Goal: Task Accomplishment & Management: Manage account settings

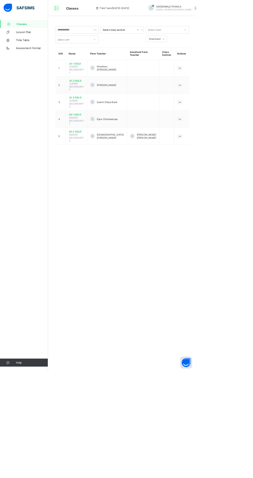
click at [92, 102] on span "JS 2 GOLD" at bounding box center [98, 104] width 19 height 4
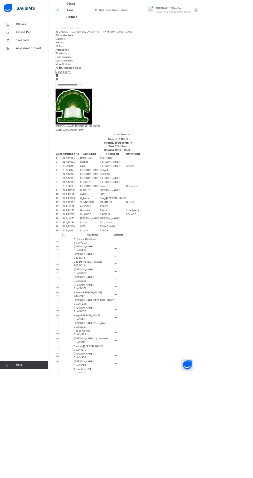
click at [76, 99] on icon at bounding box center [73, 97] width 4 height 4
click at [205, 104] on div at bounding box center [157, 101] width 172 height 5
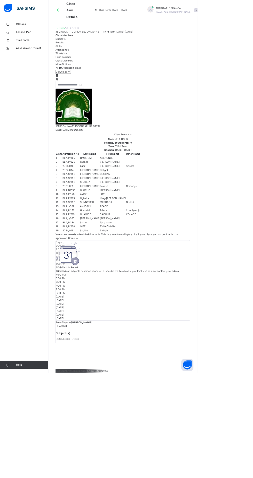
click at [92, 47] on span "Class Members" at bounding box center [82, 45] width 22 height 4
click at [206, 75] on div "Form Teacher" at bounding box center [157, 73] width 172 height 5
click at [86, 70] on span "Timetable" at bounding box center [78, 68] width 14 height 4
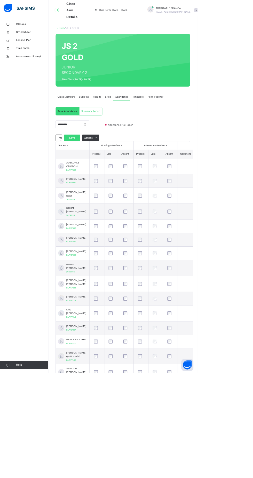
click at [108, 124] on span "Subjects" at bounding box center [107, 124] width 13 height 5
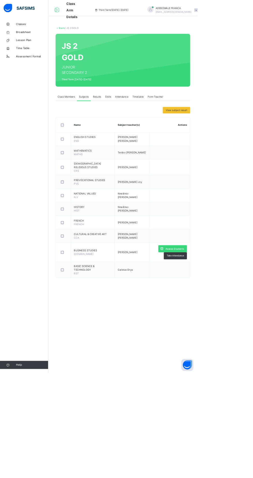
click at [138, 124] on span "Skills" at bounding box center [139, 124] width 8 height 5
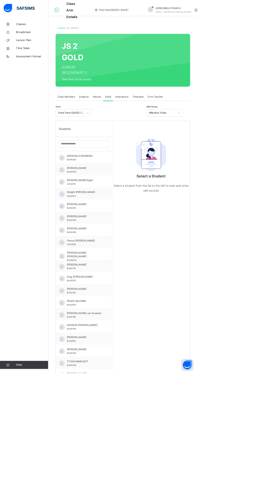
click at [126, 122] on span "Results" at bounding box center [124, 124] width 11 height 5
click at [156, 123] on span "Attendance" at bounding box center [156, 124] width 17 height 5
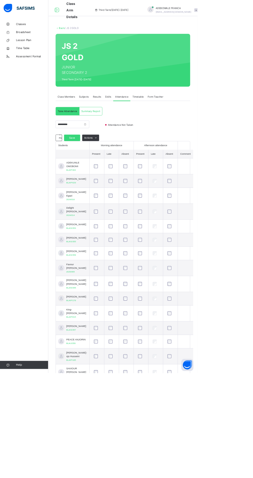
click at [135, 125] on span "Skills" at bounding box center [139, 124] width 8 height 5
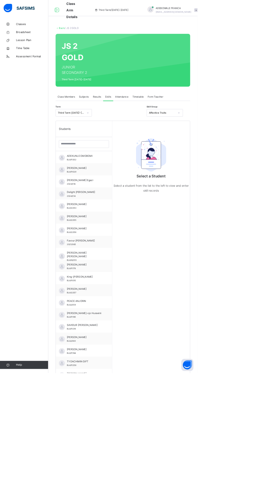
click at [128, 206] on div "ADEKUNLE OMOBOMI BLA/P/302" at bounding box center [109, 201] width 46 height 9
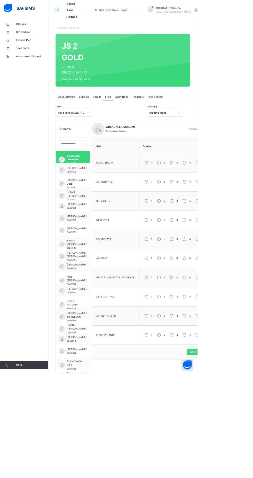
click at [229, 144] on icon at bounding box center [229, 144] width 3 height 5
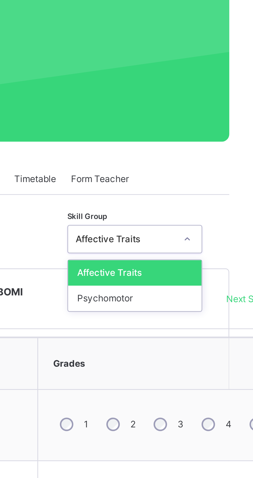
click at [229, 148] on div at bounding box center [229, 144] width 9 height 8
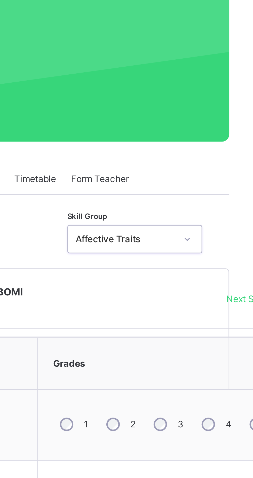
click at [230, 144] on icon at bounding box center [229, 144] width 3 height 5
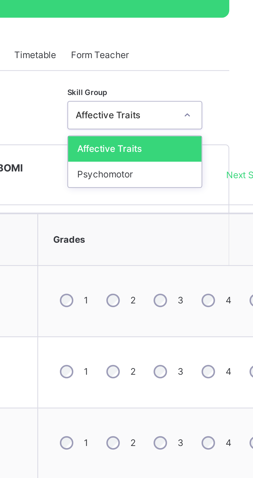
click at [228, 146] on icon at bounding box center [229, 144] width 3 height 5
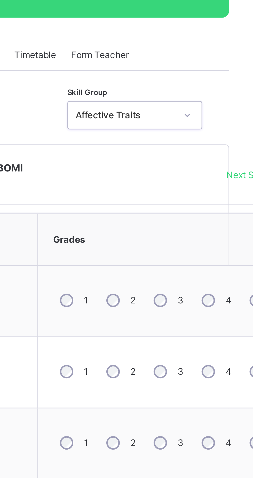
click at [228, 144] on icon at bounding box center [229, 144] width 3 height 5
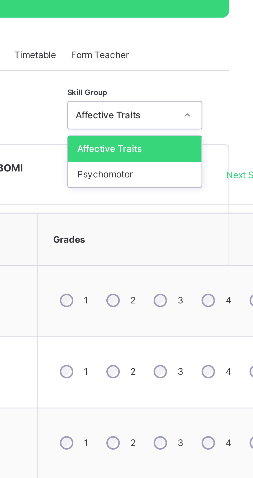
click at [229, 144] on icon at bounding box center [229, 144] width 2 height 1
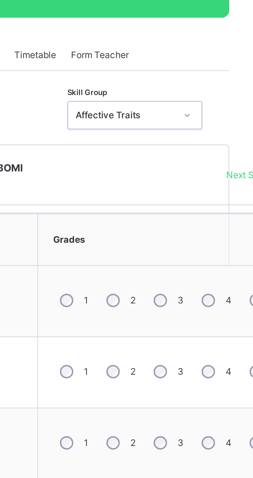
click at [220, 167] on div "ADEKUNLE OMOBOMI Performance Records" at bounding box center [186, 165] width 100 height 10
click at [231, 144] on icon at bounding box center [229, 144] width 3 height 5
click at [230, 144] on icon at bounding box center [229, 144] width 3 height 5
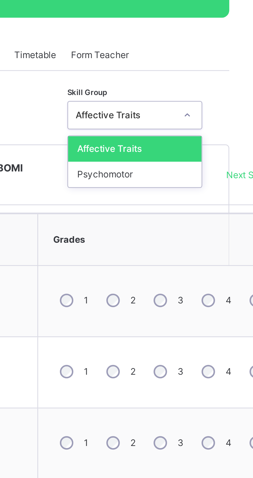
click at [230, 146] on icon at bounding box center [229, 144] width 3 height 5
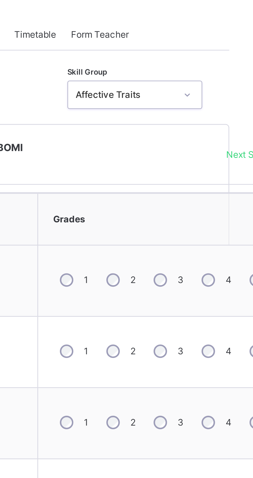
click at [229, 147] on div at bounding box center [229, 144] width 9 height 8
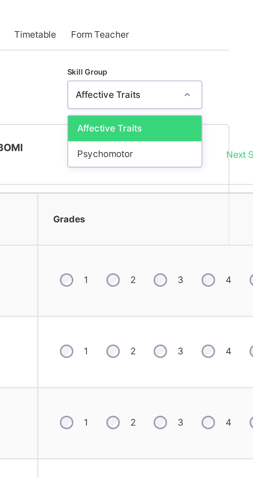
click at [225, 143] on div at bounding box center [229, 144] width 9 height 8
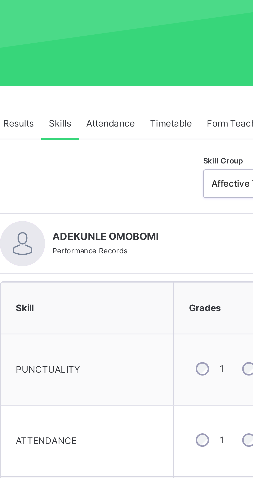
click at [156, 127] on div "Attendance" at bounding box center [156, 124] width 22 height 10
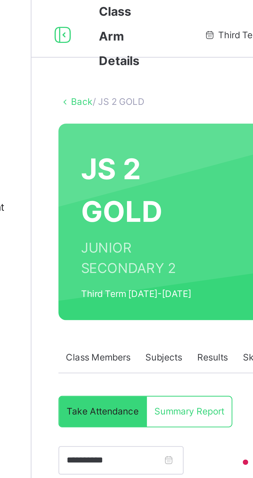
click at [117, 142] on span "Summary Report" at bounding box center [116, 142] width 24 height 5
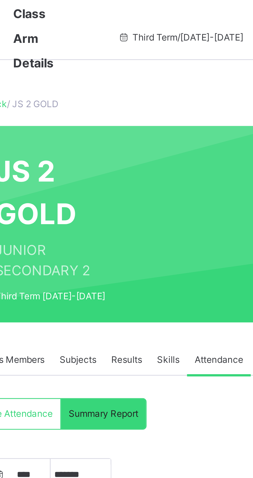
click at [158, 124] on span "Attendance" at bounding box center [156, 124] width 17 height 5
click at [125, 125] on span "Results" at bounding box center [124, 124] width 11 height 5
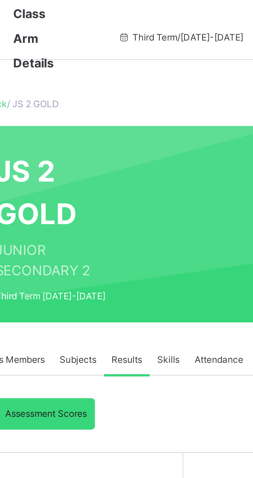
click at [126, 127] on div "Results" at bounding box center [124, 124] width 16 height 10
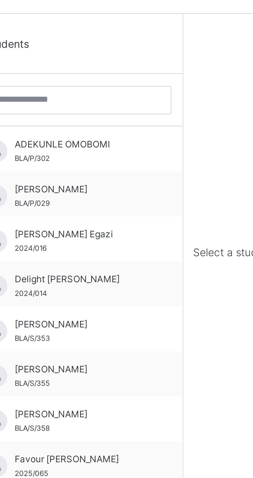
click at [123, 202] on span "ADEKUNLE OMOBOMI" at bounding box center [109, 200] width 46 height 5
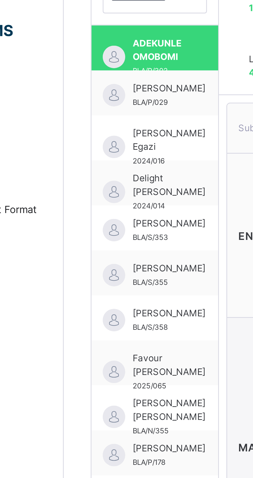
scroll to position [185, 0]
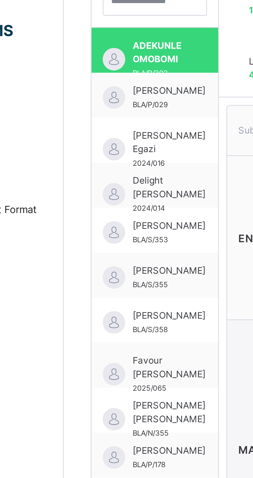
click at [97, 34] on span "[PERSON_NAME]" at bounding box center [98, 31] width 25 height 5
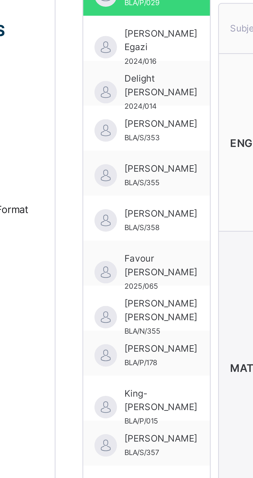
scroll to position [194, 0]
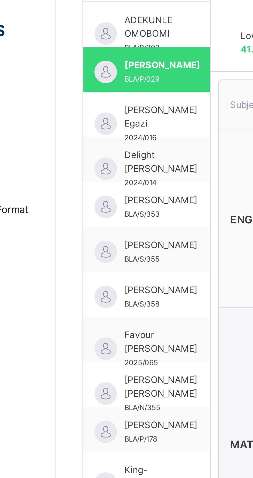
click at [96, 42] on span "[PERSON_NAME] Egazi" at bounding box center [98, 40] width 25 height 9
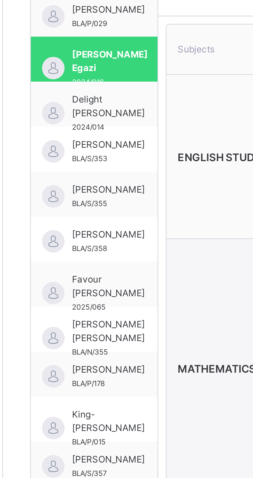
scroll to position [212, 0]
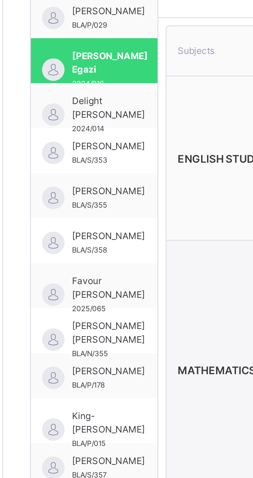
click at [95, 38] on span "Delight [PERSON_NAME]" at bounding box center [98, 37] width 25 height 9
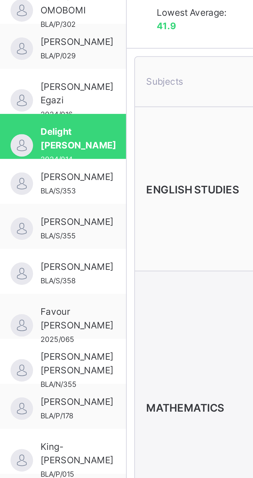
scroll to position [202, 0]
click at [97, 62] on span "[PERSON_NAME]" at bounding box center [98, 61] width 25 height 5
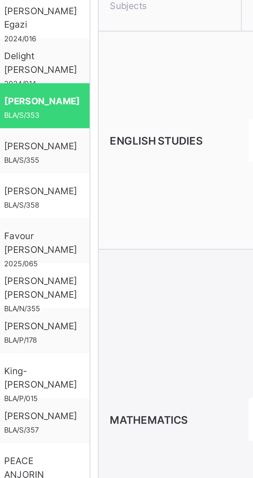
scroll to position [225, 0]
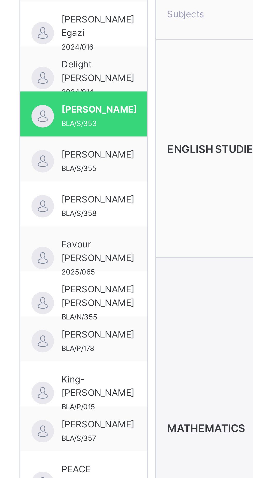
click at [100, 52] on span "[PERSON_NAME]" at bounding box center [98, 53] width 25 height 5
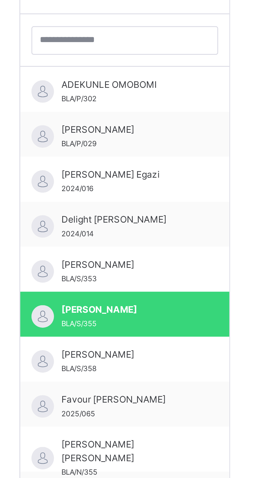
scroll to position [76, 0]
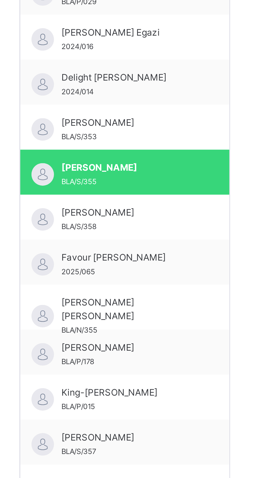
click at [98, 200] on span "[PERSON_NAME]" at bounding box center [109, 201] width 46 height 5
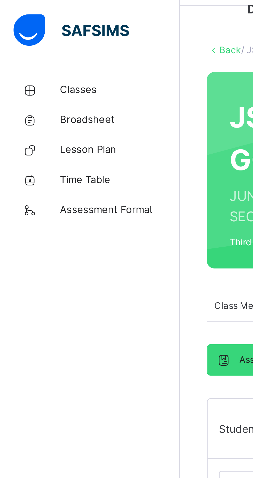
scroll to position [0, 0]
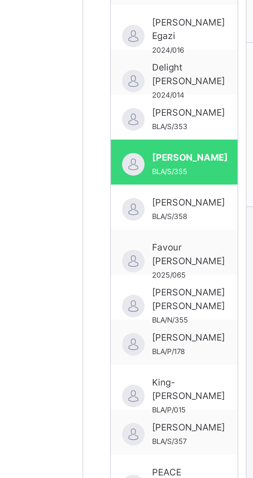
click at [95, 295] on span "[PERSON_NAME]" at bounding box center [98, 293] width 25 height 5
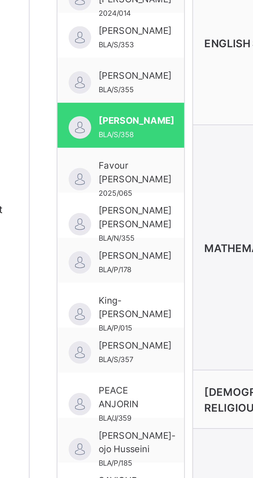
scroll to position [252, 0]
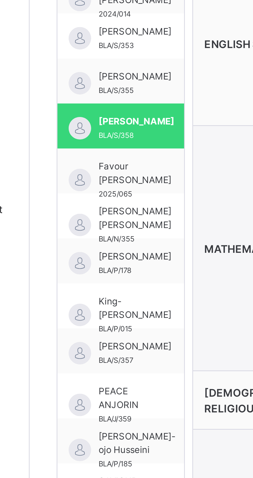
click at [97, 59] on span "Favour [PERSON_NAME]" at bounding box center [98, 59] width 25 height 9
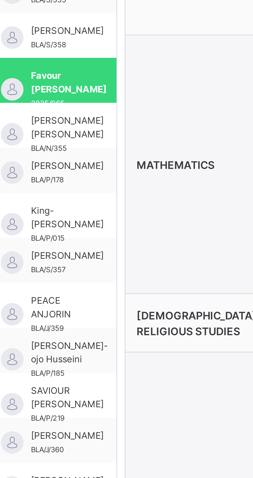
scroll to position [282, 0]
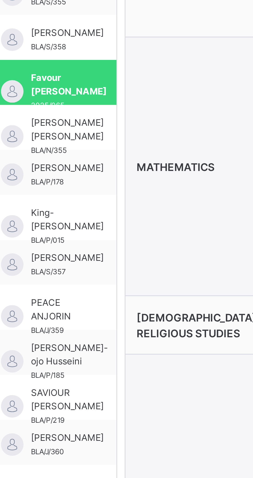
click at [96, 46] on span "[PERSON_NAME] [PERSON_NAME]" at bounding box center [98, 44] width 25 height 9
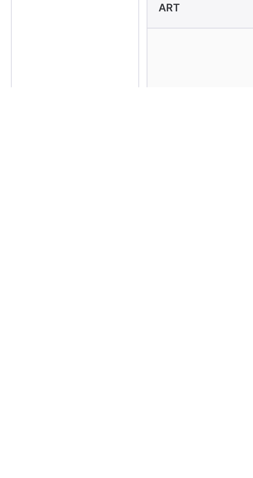
scroll to position [254, 0]
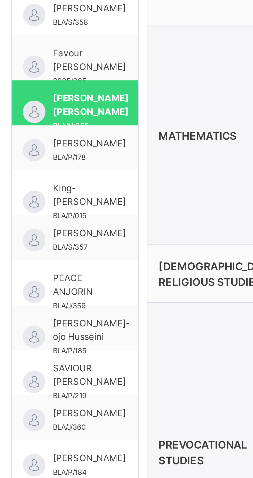
click at [96, 88] on span "[PERSON_NAME]" at bounding box center [98, 86] width 25 height 5
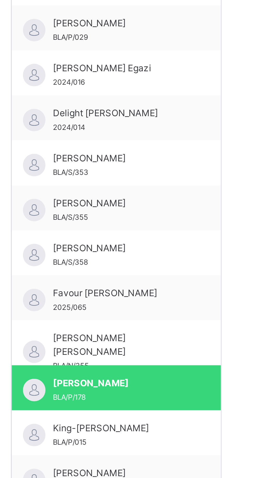
scroll to position [76, 0]
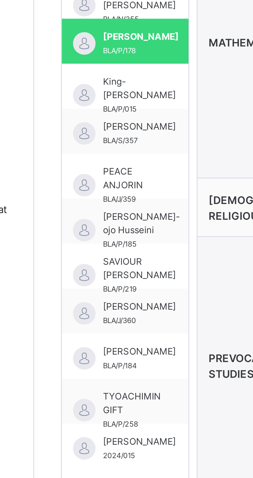
scroll to position [327, 0]
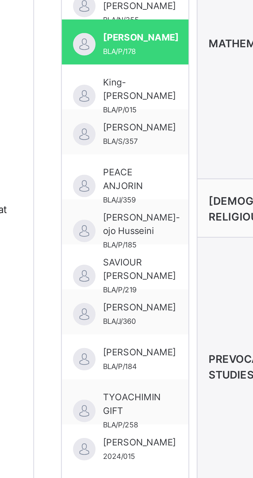
click at [95, 31] on span "King-[PERSON_NAME]" at bounding box center [98, 30] width 25 height 9
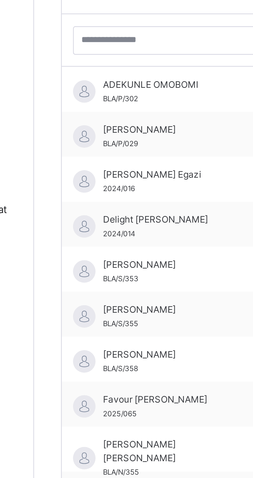
scroll to position [76, 0]
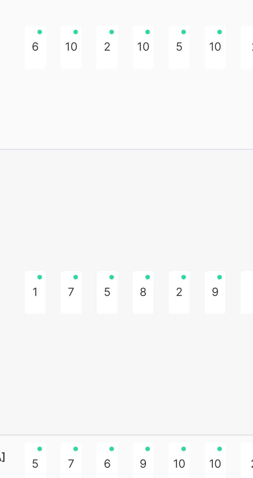
type textarea "**********"
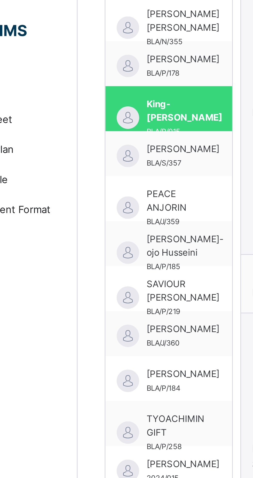
scroll to position [315, 0]
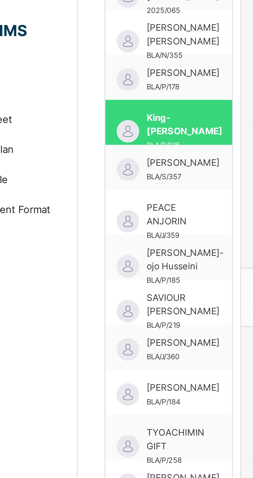
click at [96, 58] on span "[PERSON_NAME]" at bounding box center [98, 56] width 25 height 5
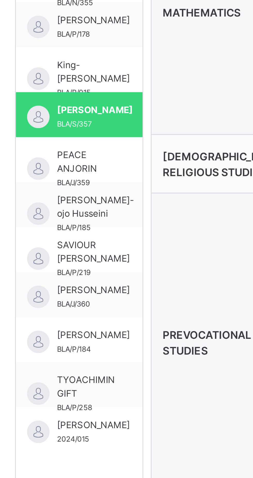
scroll to position [326, 0]
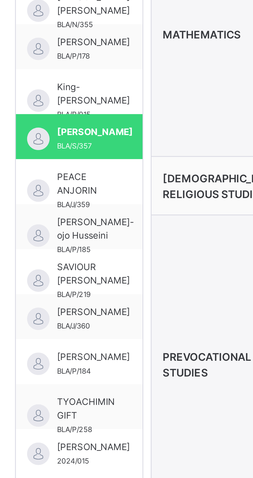
click at [99, 64] on span "PEACE ANJORIN" at bounding box center [95, 63] width 18 height 9
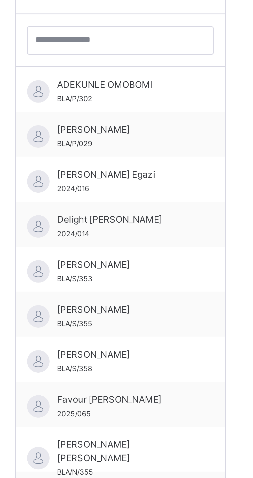
scroll to position [76, 0]
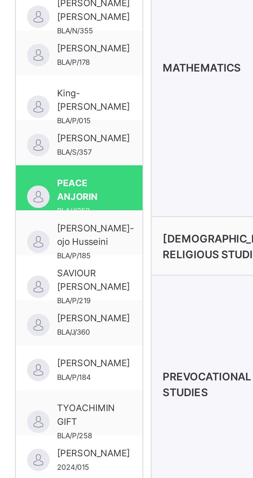
type textarea "**********"
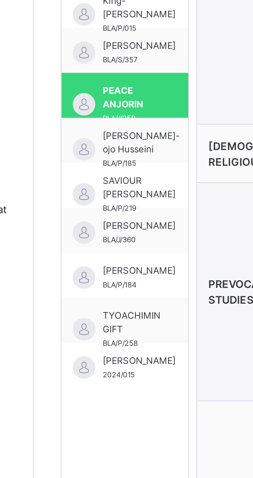
scroll to position [355, 0]
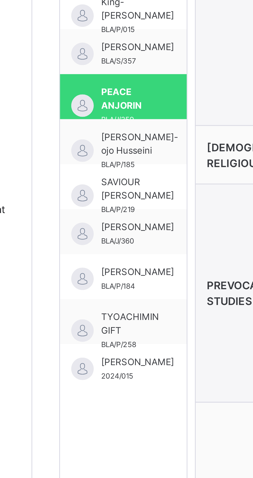
click at [98, 53] on span "[PERSON_NAME]-ojo Husseini" at bounding box center [99, 49] width 27 height 9
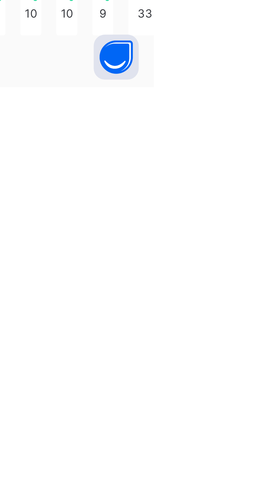
scroll to position [363, 0]
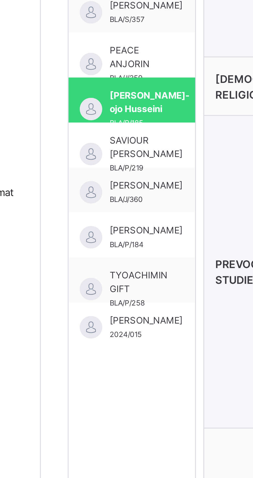
click at [99, 56] on span "SAVIOUR [PERSON_NAME]" at bounding box center [98, 56] width 25 height 9
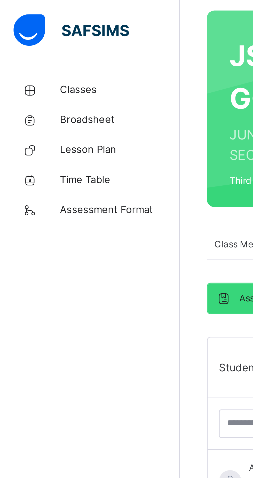
scroll to position [0, 0]
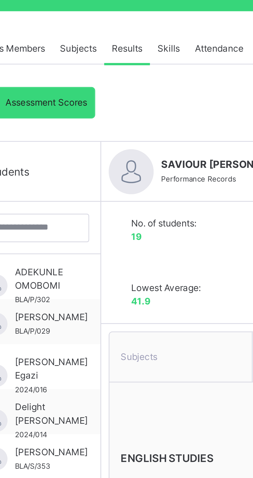
click at [103, 199] on span "ADEKUNLE OMOBOMI" at bounding box center [95, 202] width 18 height 9
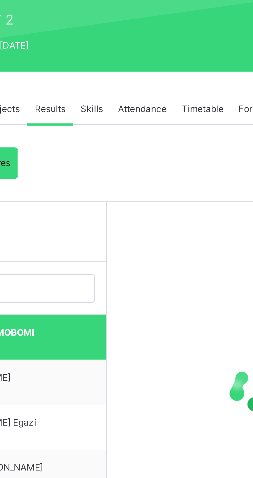
click at [159, 124] on span "Attendance" at bounding box center [156, 124] width 17 height 5
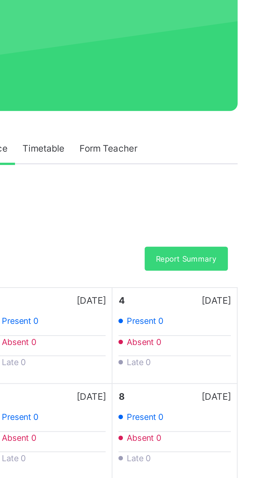
click at [229, 158] on div "Report Summary" at bounding box center [226, 162] width 29 height 8
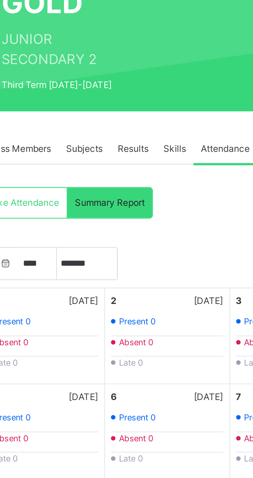
click at [111, 477] on div "No. of Students: 19 Total Present: Total Absent: Total Late:" at bounding box center [156, 485] width 154 height 10
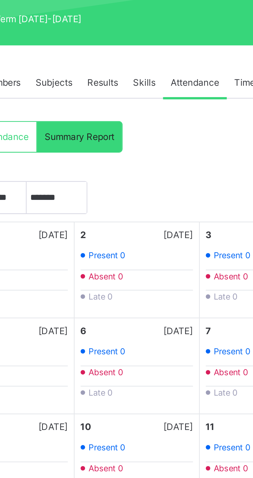
scroll to position [0, 84]
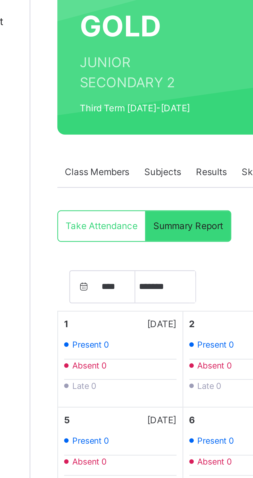
click at [86, 141] on span "Take Attendance" at bounding box center [86, 142] width 25 height 5
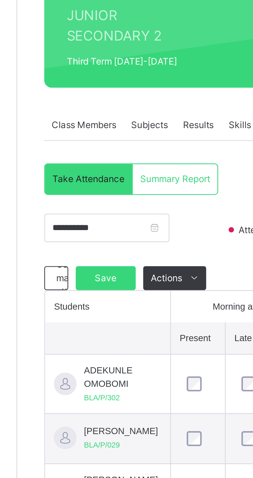
click at [76, 179] on span "Use manual attendance" at bounding box center [83, 176] width 17 height 14
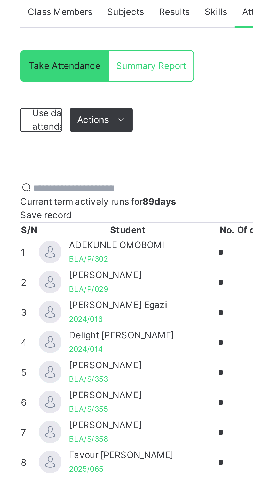
click at [107, 161] on icon at bounding box center [106, 161] width 4 height 4
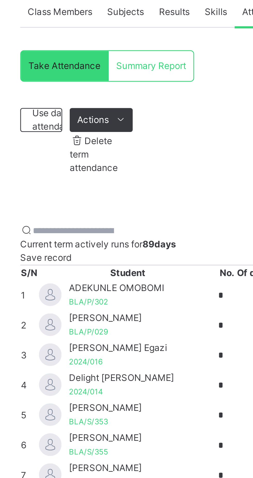
click at [136, 168] on div "Use daily attendance Actions Delete term attendance × How satisfied are you wit…" at bounding box center [157, 283] width 172 height 258
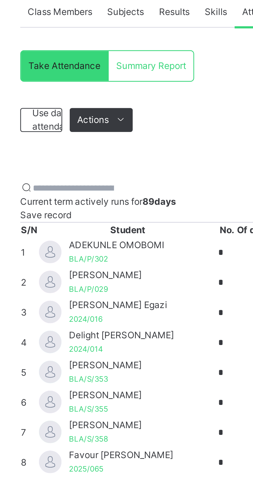
click at [79, 159] on span "Use daily attendance" at bounding box center [83, 160] width 17 height 9
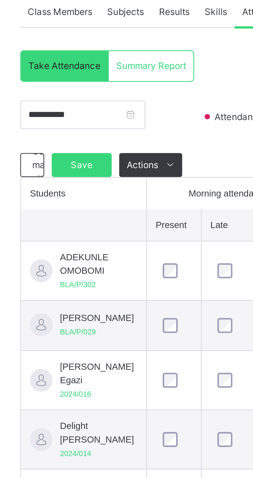
click at [76, 177] on span "Use manual attendance" at bounding box center [83, 176] width 17 height 14
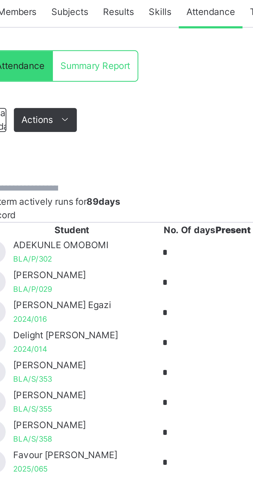
click at [139, 210] on input "*" at bounding box center [154, 206] width 31 height 7
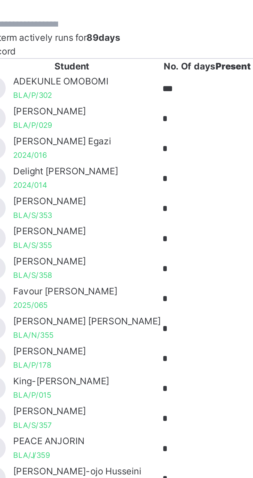
type input "***"
click at [139, 221] on input "*" at bounding box center [154, 216] width 31 height 7
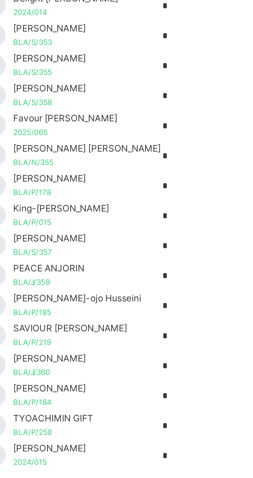
type input "***"
click at [139, 231] on input "*" at bounding box center [154, 227] width 31 height 7
type input "***"
click at [139, 241] on input "*" at bounding box center [154, 237] width 31 height 7
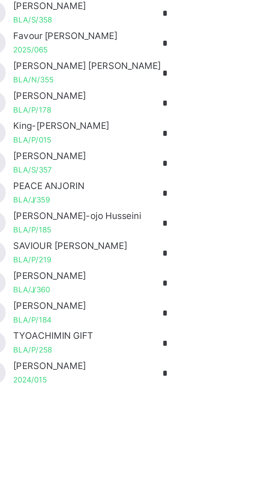
type input "***"
click at [139, 252] on input "*" at bounding box center [154, 247] width 31 height 7
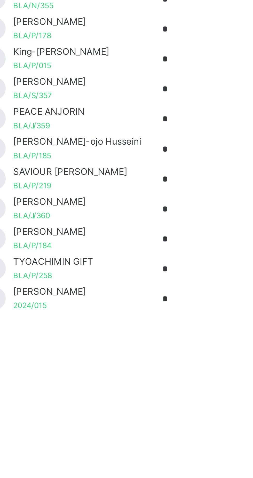
type input "***"
click at [139, 262] on input "*" at bounding box center [154, 258] width 31 height 7
type input "***"
click at [139, 272] on input "*" at bounding box center [154, 268] width 31 height 7
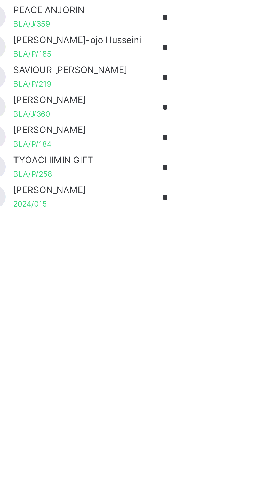
type input "***"
click at [139, 282] on input "*" at bounding box center [154, 278] width 31 height 7
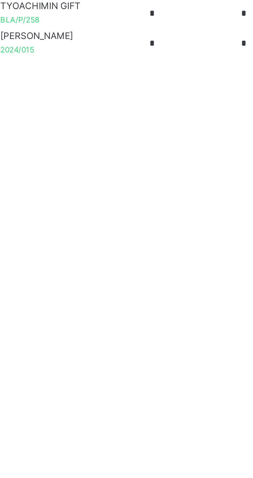
type input "***"
click at [139, 293] on input "*" at bounding box center [154, 289] width 31 height 7
type input "***"
click at [139, 303] on input "*" at bounding box center [154, 299] width 31 height 7
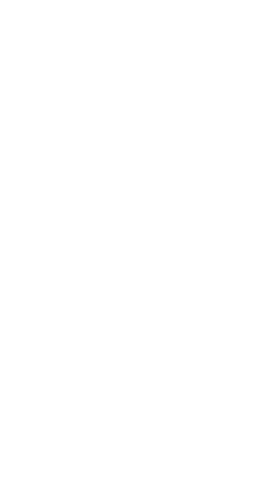
type input "***"
click at [139, 313] on input "*" at bounding box center [154, 309] width 31 height 7
type input "***"
click at [139, 324] on input "*" at bounding box center [154, 320] width 31 height 7
type input "***"
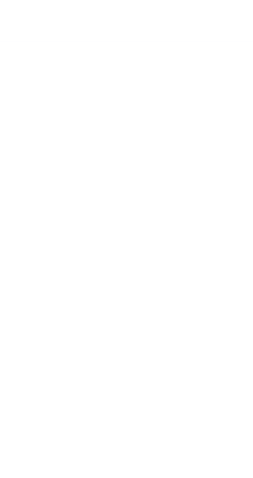
click at [139, 334] on input "*" at bounding box center [154, 330] width 31 height 7
type input "***"
click at [139, 344] on input "*" at bounding box center [154, 340] width 31 height 7
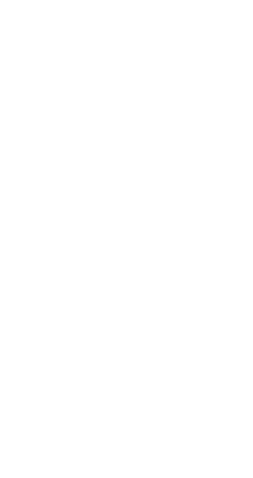
type input "***"
click at [139, 355] on input "*" at bounding box center [154, 350] width 31 height 7
type input "***"
click at [139, 344] on input "***" at bounding box center [154, 340] width 31 height 7
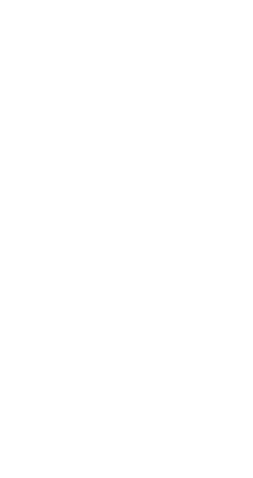
type input "***"
click at [139, 365] on input "*" at bounding box center [154, 361] width 31 height 7
type input "***"
click at [139, 375] on input "*" at bounding box center [154, 371] width 31 height 7
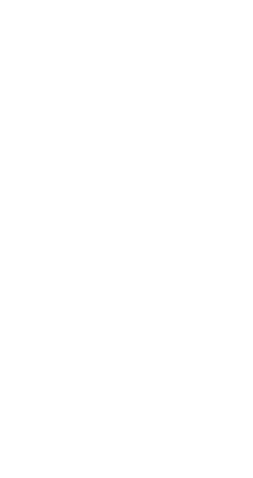
type input "***"
click at [139, 386] on input "*" at bounding box center [154, 381] width 31 height 7
type input "***"
click at [139, 396] on input "*" at bounding box center [154, 392] width 31 height 7
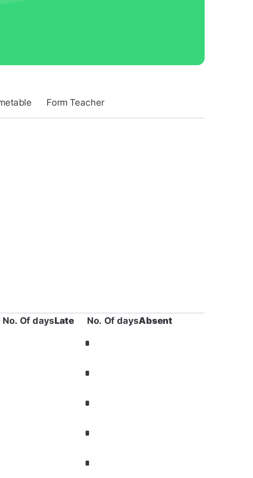
type input "***"
click at [231, 203] on input "*" at bounding box center [217, 206] width 31 height 7
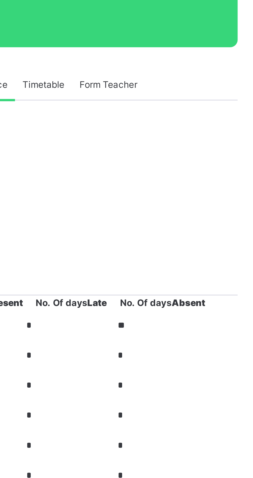
type input "**"
click at [231, 213] on input "*" at bounding box center [217, 216] width 31 height 7
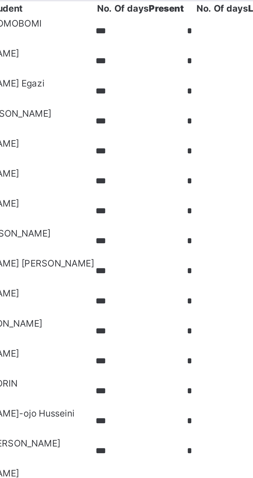
type input "*"
click at [139, 244] on input "***" at bounding box center [154, 247] width 31 height 7
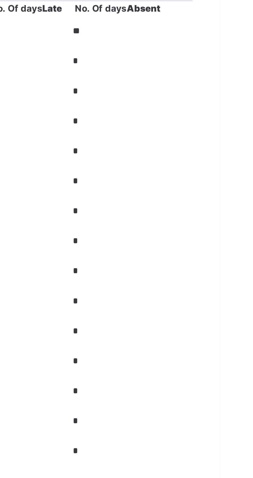
type input "***"
click at [229, 244] on input "*" at bounding box center [217, 247] width 31 height 7
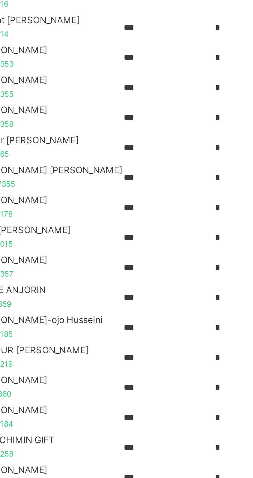
type input "*"
click at [139, 272] on input "***" at bounding box center [154, 268] width 31 height 7
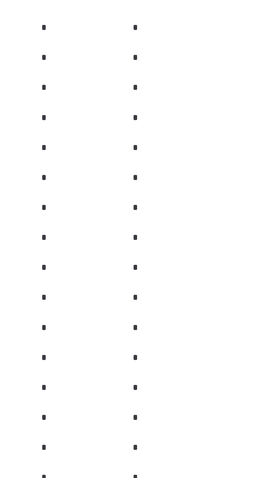
type input "***"
click at [226, 272] on input "*" at bounding box center [217, 268] width 31 height 7
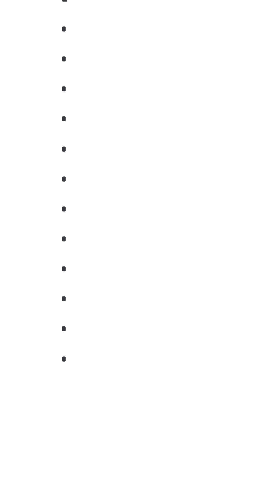
type input "**"
click at [231, 293] on input "*" at bounding box center [217, 289] width 31 height 7
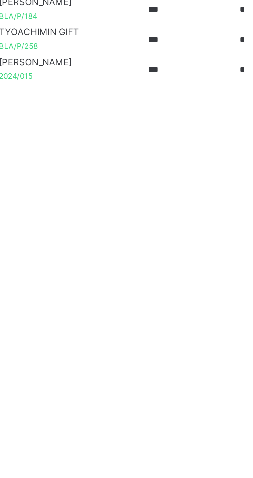
type input "*"
click at [139, 334] on input "***" at bounding box center [154, 330] width 31 height 7
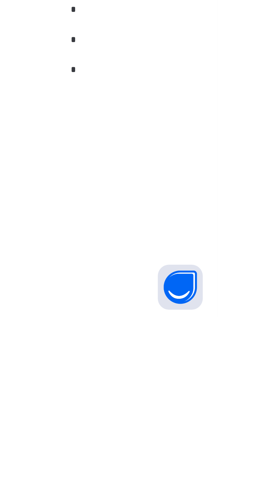
type input "***"
click at [228, 334] on input "*" at bounding box center [217, 330] width 31 height 7
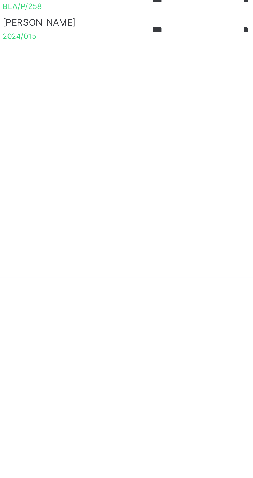
type input "*"
click at [139, 334] on input "***" at bounding box center [154, 330] width 31 height 7
type input "***"
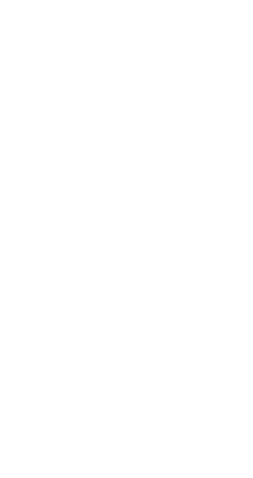
click at [227, 375] on input "*" at bounding box center [217, 371] width 31 height 7
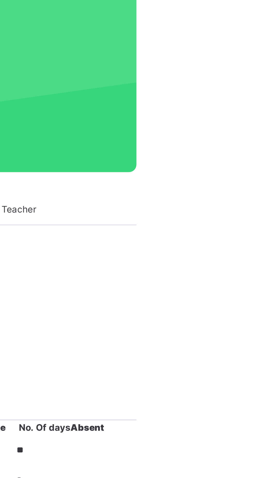
type input "*"
click at [89, 192] on span "Save record" at bounding box center [80, 194] width 18 height 4
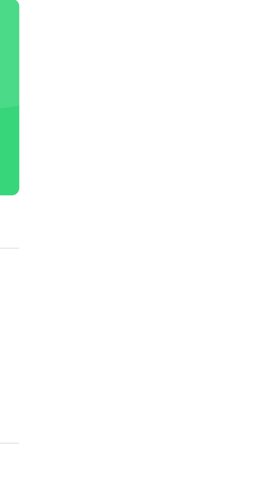
scroll to position [0, 0]
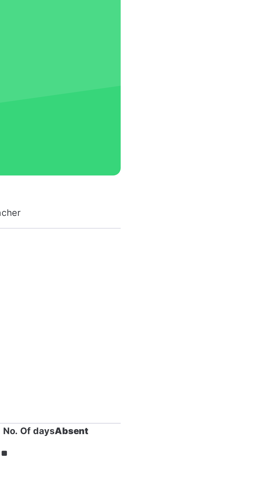
click at [89, 192] on span "Save record" at bounding box center [80, 194] width 18 height 4
click at [230, 196] on div "Save record" at bounding box center [157, 193] width 172 height 5
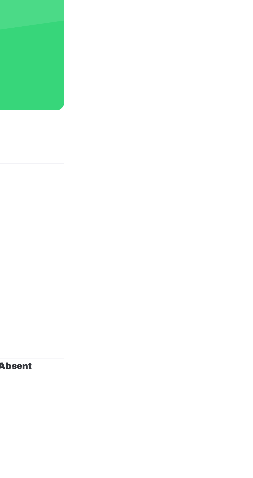
click at [231, 194] on div "Save record" at bounding box center [157, 193] width 172 height 5
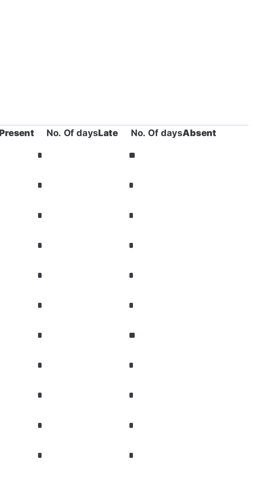
click at [89, 195] on span "Save record" at bounding box center [80, 194] width 18 height 4
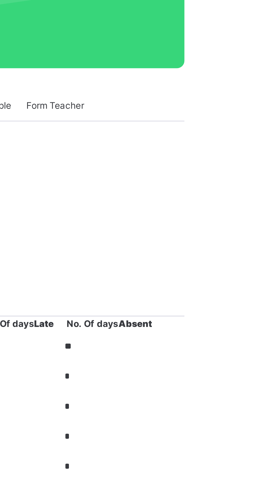
click at [89, 195] on span "Save record" at bounding box center [80, 194] width 18 height 4
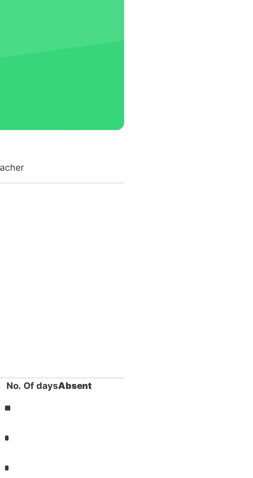
click at [89, 194] on span "Save record" at bounding box center [80, 194] width 18 height 4
click at [89, 195] on span "Save record" at bounding box center [80, 194] width 18 height 4
click at [89, 194] on span "Save record" at bounding box center [80, 194] width 18 height 4
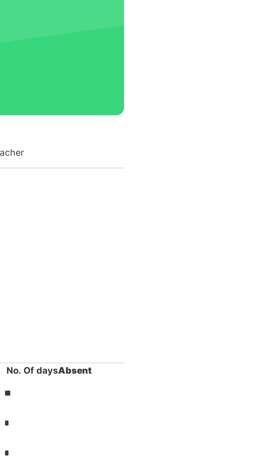
click at [89, 192] on span "Save record" at bounding box center [80, 194] width 18 height 4
click at [89, 193] on span "Save record" at bounding box center [80, 194] width 18 height 4
click at [89, 195] on span "Save record" at bounding box center [80, 194] width 18 height 4
click at [236, 192] on div "Current term actively runs for 89 days Save record" at bounding box center [157, 191] width 172 height 9
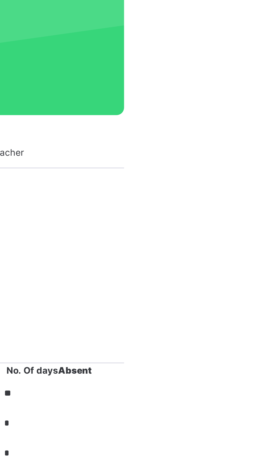
click at [89, 196] on span "Save record" at bounding box center [80, 194] width 18 height 4
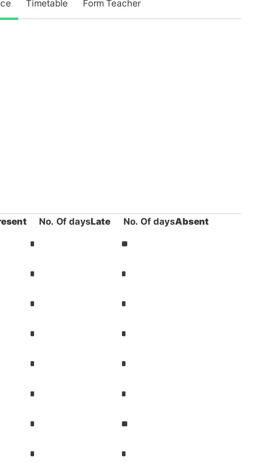
click at [89, 195] on span "Save record" at bounding box center [80, 194] width 18 height 4
click at [89, 196] on span "Save record" at bounding box center [80, 194] width 18 height 4
click at [89, 192] on span "Save record" at bounding box center [80, 194] width 18 height 4
click at [89, 196] on span "Save record" at bounding box center [80, 194] width 18 height 4
click at [230, 195] on div "Save record" at bounding box center [157, 193] width 172 height 5
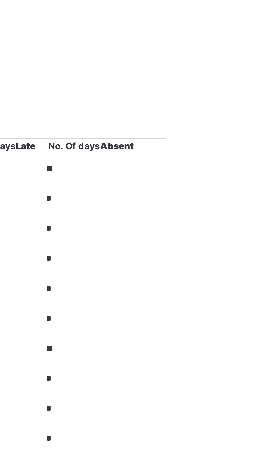
click at [89, 195] on span "Save record" at bounding box center [80, 194] width 18 height 4
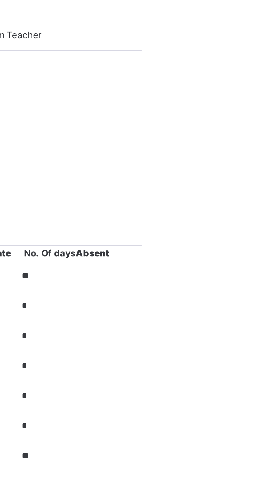
click at [89, 195] on span "Save record" at bounding box center [80, 194] width 18 height 4
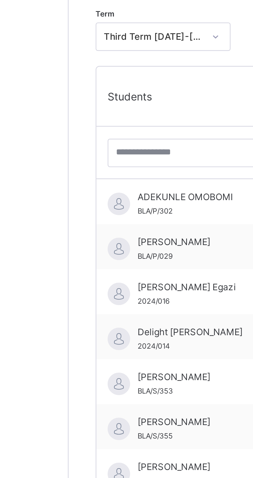
click at [104, 218] on div "Daniel Fadairo BLA/P/029" at bounding box center [109, 217] width 46 height 9
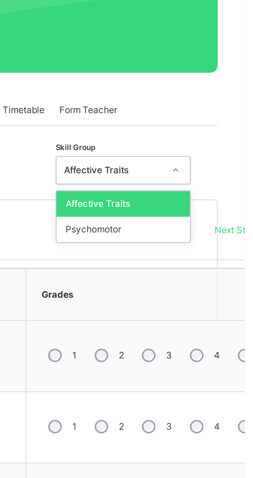
click at [216, 165] on div "Psychomotor" at bounding box center [211, 164] width 46 height 9
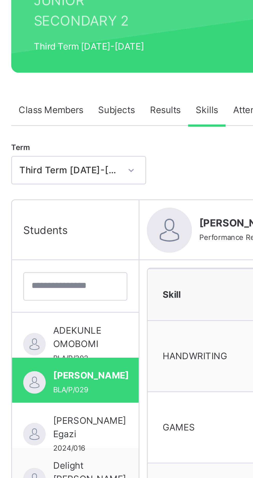
click at [99, 201] on span "ADEKUNLE OMOBOMI" at bounding box center [95, 201] width 18 height 9
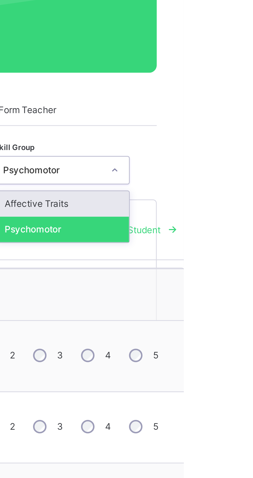
click at [220, 156] on div "Affective Traits" at bounding box center [211, 156] width 46 height 9
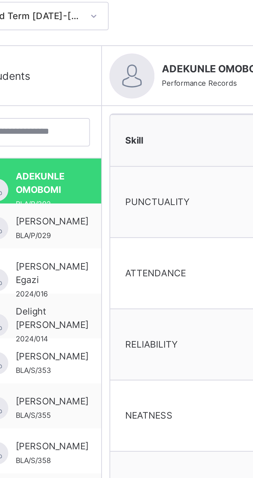
click at [101, 235] on span "[PERSON_NAME] Egazi" at bounding box center [98, 232] width 25 height 9
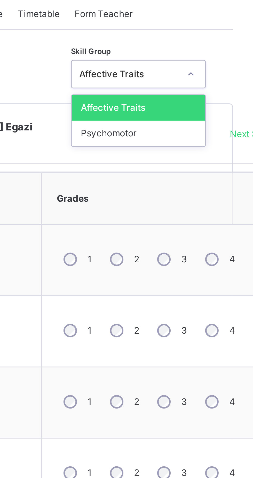
click at [217, 166] on div "Psychomotor" at bounding box center [211, 164] width 46 height 9
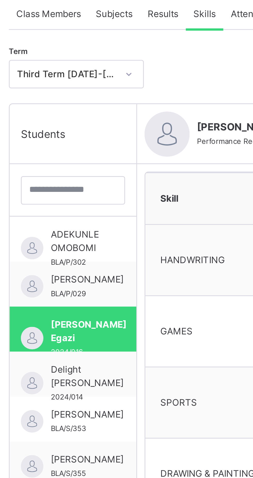
click at [95, 249] on span "Delight [PERSON_NAME]" at bounding box center [98, 248] width 25 height 9
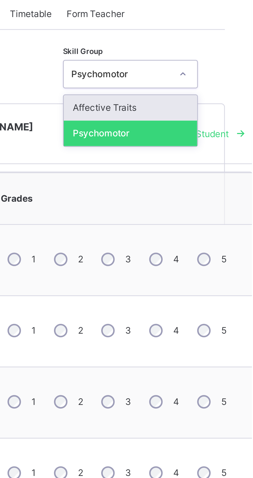
click at [219, 155] on div "Affective Traits" at bounding box center [211, 156] width 46 height 9
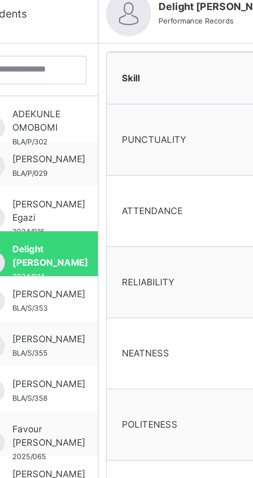
click at [94, 264] on span "[PERSON_NAME]" at bounding box center [98, 261] width 25 height 5
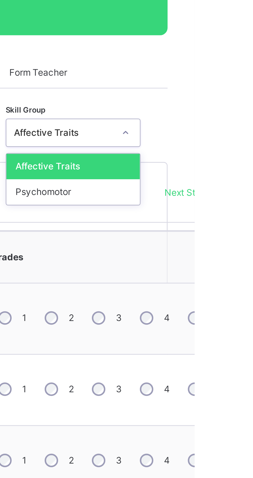
click at [221, 164] on div "Psychomotor" at bounding box center [211, 164] width 46 height 9
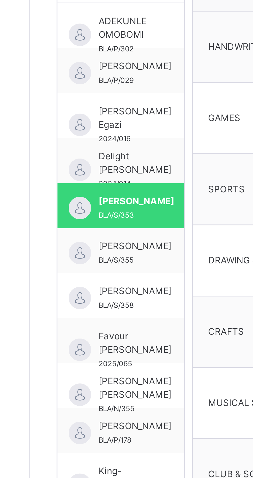
click at [99, 279] on span "[PERSON_NAME]" at bounding box center [98, 277] width 25 height 5
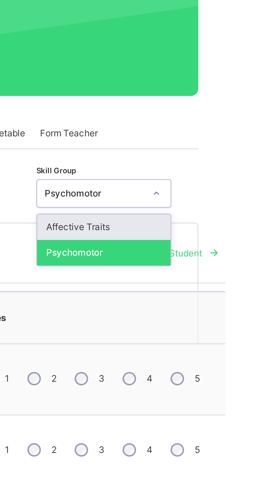
click at [221, 154] on div "Affective Traits" at bounding box center [211, 156] width 46 height 9
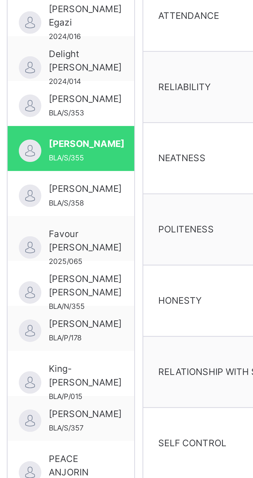
click at [99, 295] on span "[PERSON_NAME]" at bounding box center [98, 292] width 25 height 5
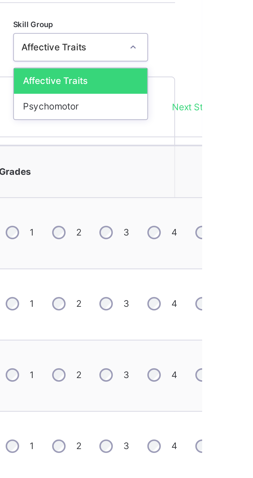
click at [218, 166] on div "Psychomotor" at bounding box center [211, 164] width 46 height 9
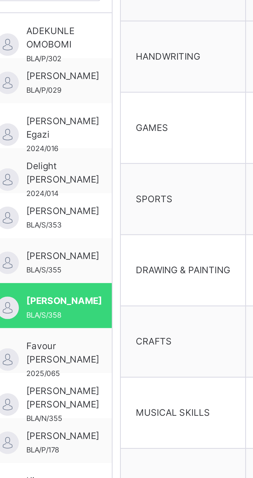
click at [99, 311] on span "Favour [PERSON_NAME]" at bounding box center [98, 310] width 25 height 9
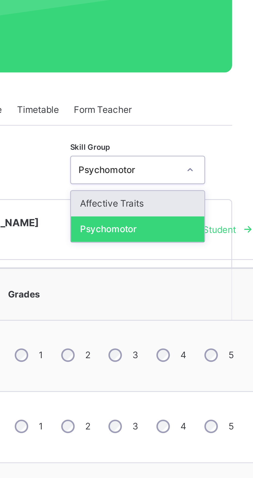
click at [216, 156] on div "Affective Traits" at bounding box center [211, 156] width 46 height 9
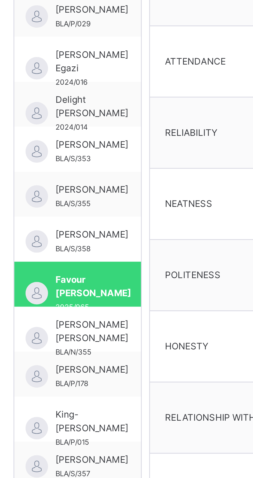
click at [98, 328] on span "[PERSON_NAME] [PERSON_NAME]" at bounding box center [98, 325] width 25 height 9
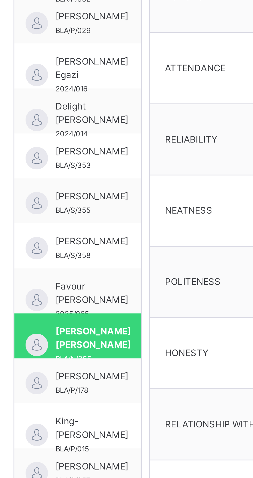
scroll to position [2, 0]
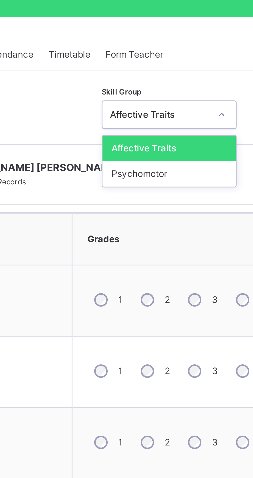
click at [216, 163] on div "Psychomotor" at bounding box center [211, 162] width 46 height 9
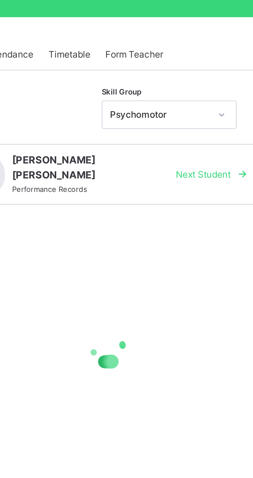
click at [209, 164] on div "Next Student" at bounding box center [224, 163] width 31 height 8
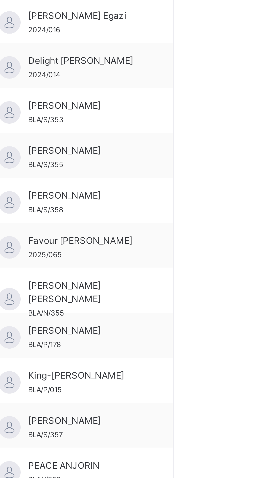
click at [113, 322] on span "[PERSON_NAME] [PERSON_NAME]" at bounding box center [105, 323] width 38 height 9
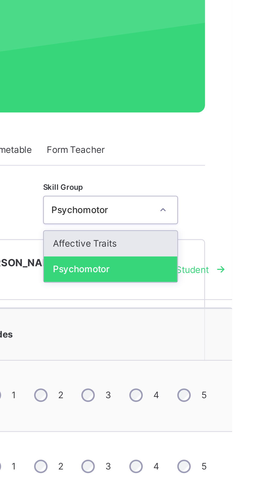
click at [219, 152] on div "Affective Traits" at bounding box center [211, 153] width 46 height 9
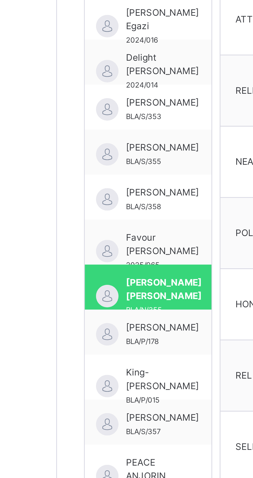
click at [95, 339] on span "[PERSON_NAME]" at bounding box center [98, 336] width 25 height 5
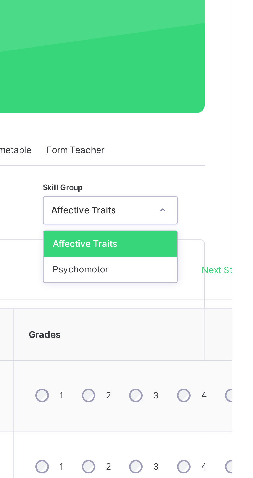
click at [217, 161] on div "Psychomotor" at bounding box center [211, 162] width 46 height 9
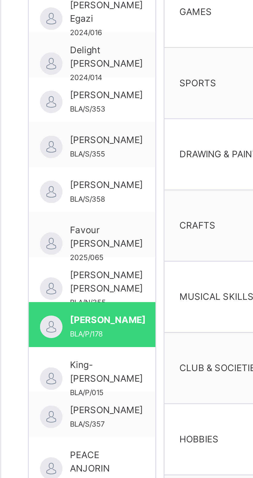
click at [95, 354] on span "King-[PERSON_NAME]" at bounding box center [98, 354] width 25 height 9
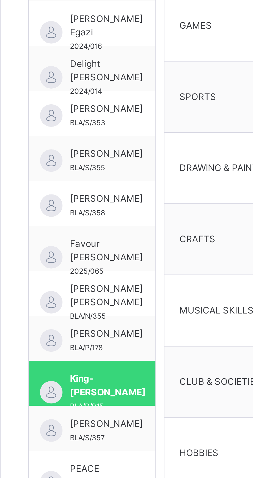
scroll to position [5, 0]
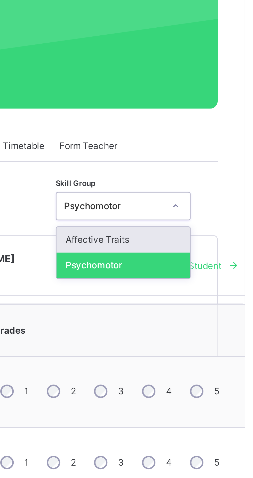
click at [217, 152] on div "Affective Traits" at bounding box center [211, 151] width 46 height 9
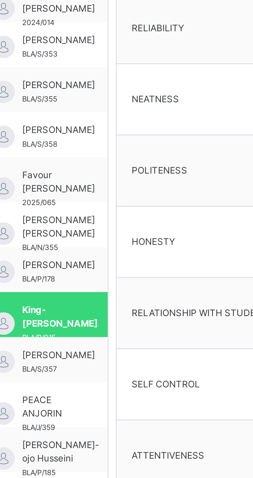
click at [102, 366] on span "[PERSON_NAME]" at bounding box center [98, 365] width 25 height 5
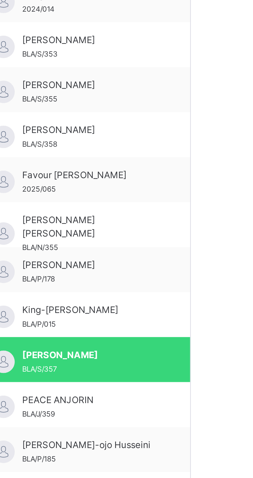
scroll to position [2, 0]
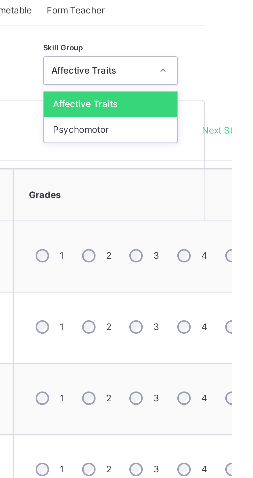
click at [219, 163] on div "Psychomotor" at bounding box center [211, 162] width 46 height 9
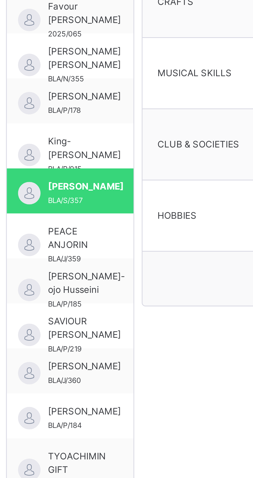
click at [96, 387] on span "PEACE ANJORIN" at bounding box center [95, 385] width 18 height 9
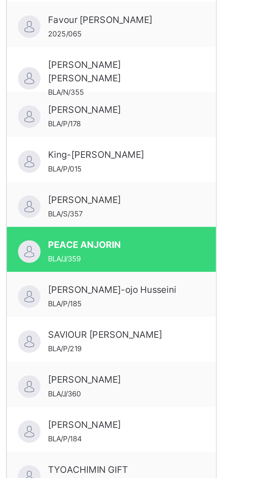
scroll to position [5, 0]
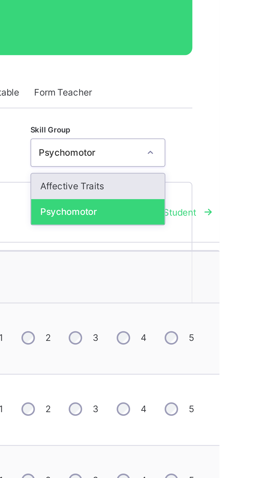
click at [215, 150] on div "Affective Traits" at bounding box center [211, 151] width 46 height 9
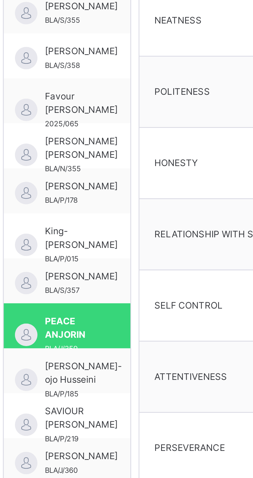
click at [99, 401] on span "[PERSON_NAME]-ojo Husseini" at bounding box center [99, 398] width 27 height 9
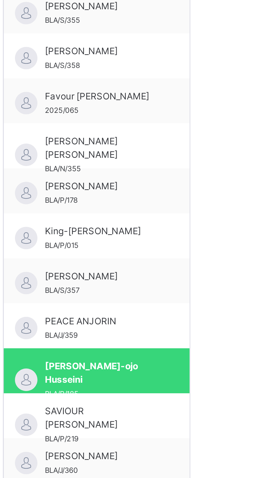
scroll to position [2, 0]
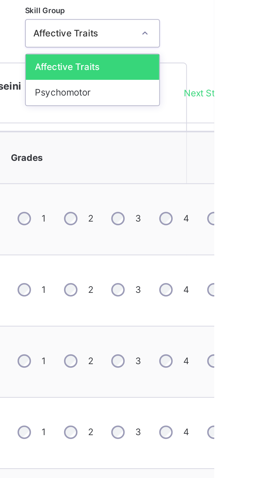
click at [204, 164] on div "Psychomotor" at bounding box center [211, 162] width 46 height 9
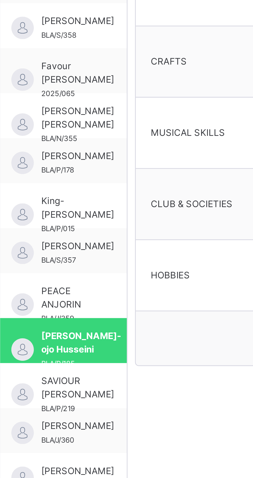
click at [101, 418] on span "SAVIOUR [PERSON_NAME]" at bounding box center [98, 416] width 25 height 9
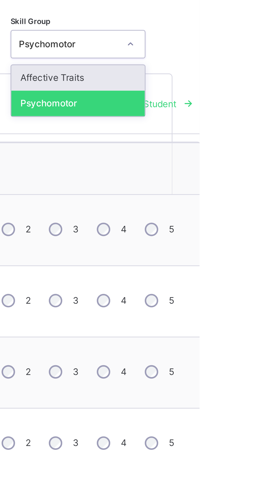
click at [219, 153] on div "Affective Traits" at bounding box center [211, 153] width 46 height 9
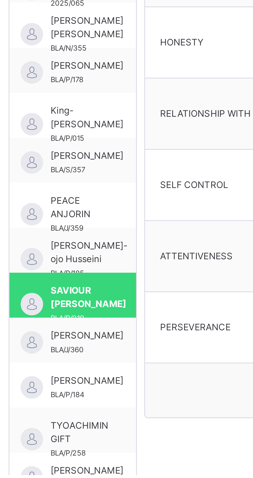
click at [101, 432] on span "[PERSON_NAME]" at bounding box center [98, 429] width 25 height 5
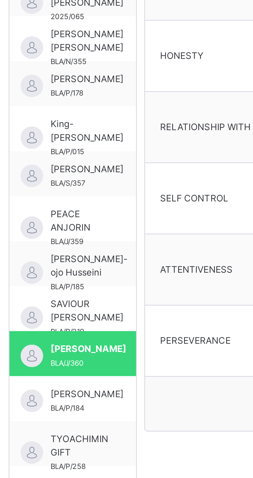
scroll to position [5, 0]
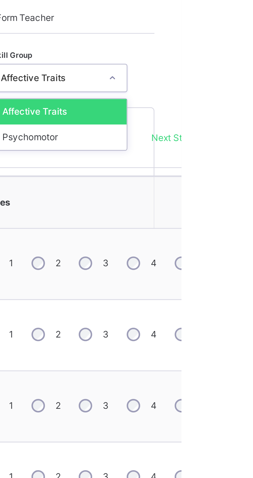
click at [219, 159] on div "Psychomotor" at bounding box center [211, 160] width 46 height 9
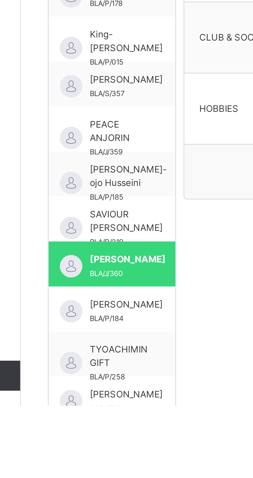
click at [95, 445] on span "[PERSON_NAME]" at bounding box center [98, 442] width 25 height 5
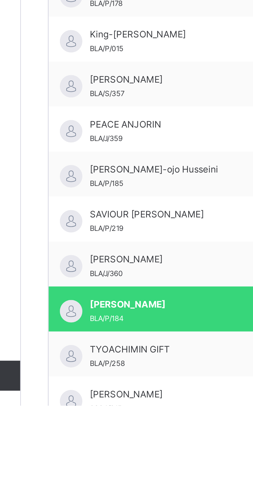
scroll to position [2, 0]
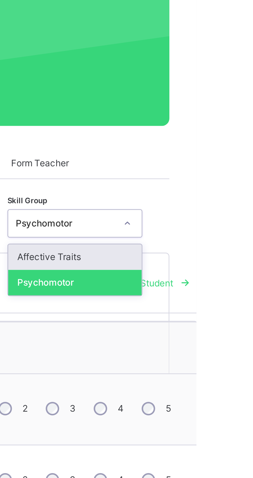
click at [216, 153] on div "Affective Traits" at bounding box center [211, 153] width 46 height 9
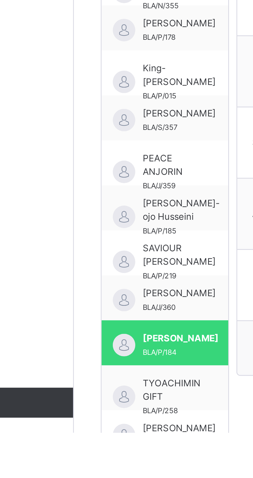
click at [97, 462] on span "TYOACHIMIN GIFT" at bounding box center [96, 462] width 20 height 9
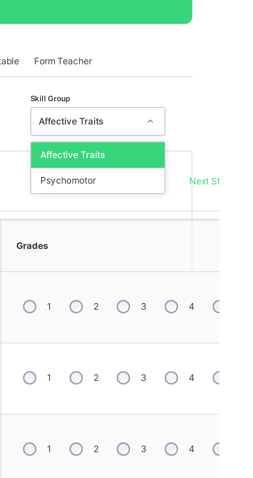
click at [215, 166] on div "Psychomotor" at bounding box center [211, 164] width 46 height 9
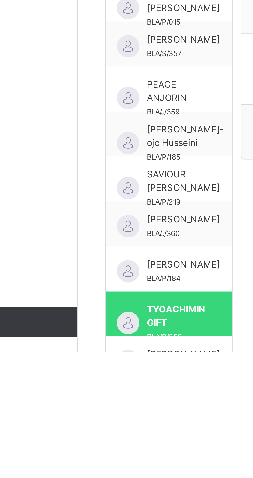
click at [97, 477] on span "[PERSON_NAME]" at bounding box center [98, 478] width 25 height 5
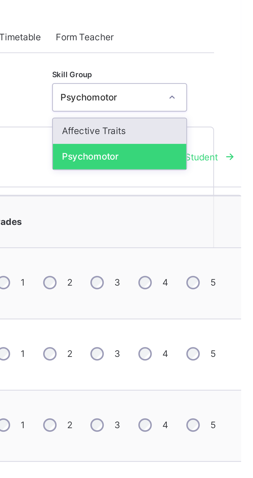
click at [215, 155] on div "Affective Traits" at bounding box center [211, 156] width 46 height 9
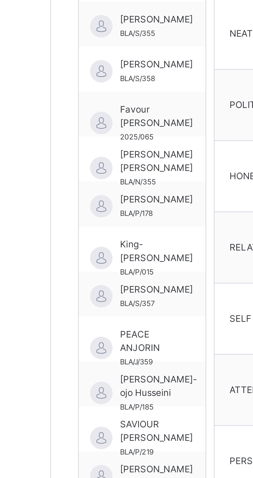
click at [93, 422] on span "SAVIOUR [PERSON_NAME]" at bounding box center [98, 418] width 25 height 9
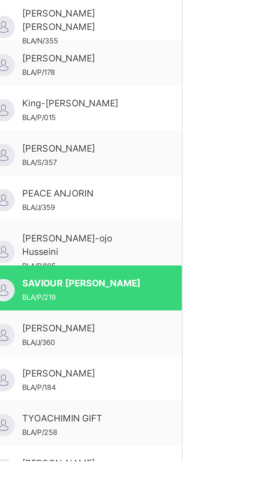
click at [105, 417] on span "SAVIOUR [PERSON_NAME]" at bounding box center [107, 416] width 43 height 5
click at [106, 417] on span "SAVIOUR [PERSON_NAME]" at bounding box center [107, 416] width 43 height 5
click at [107, 417] on span "SAVIOUR [PERSON_NAME]" at bounding box center [107, 416] width 43 height 5
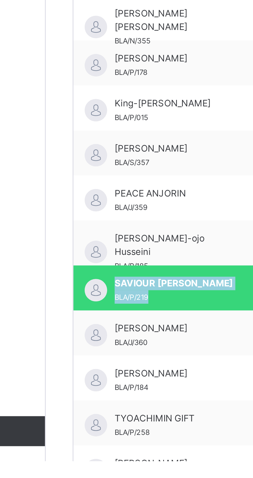
click at [112, 418] on span "SAVIOUR [PERSON_NAME]" at bounding box center [107, 416] width 43 height 5
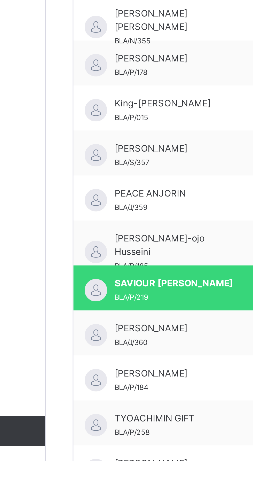
click at [105, 417] on span "SAVIOUR [PERSON_NAME]" at bounding box center [107, 416] width 43 height 5
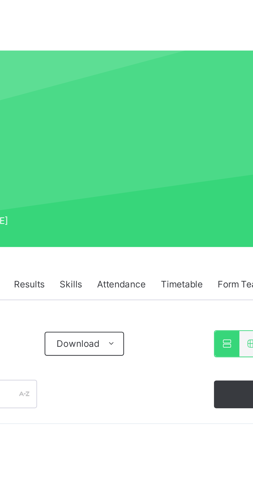
click at [157, 125] on span "Attendance" at bounding box center [156, 124] width 17 height 5
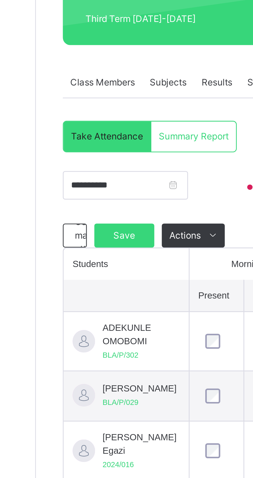
click at [74, 177] on div "Use manual attendance" at bounding box center [75, 176] width 8 height 8
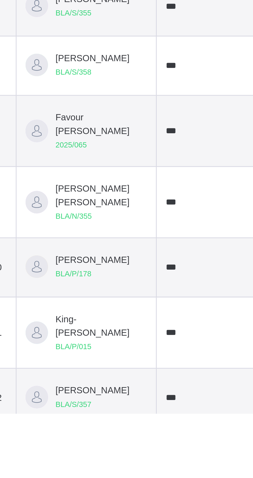
click at [134, 453] on input "***" at bounding box center [149, 449] width 31 height 7
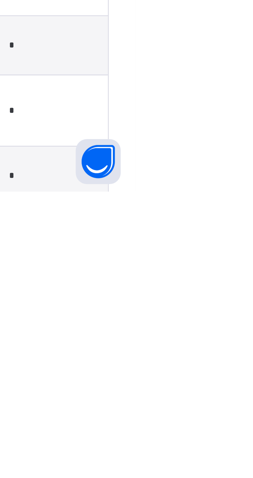
click at [240, 453] on input "*" at bounding box center [224, 449] width 31 height 7
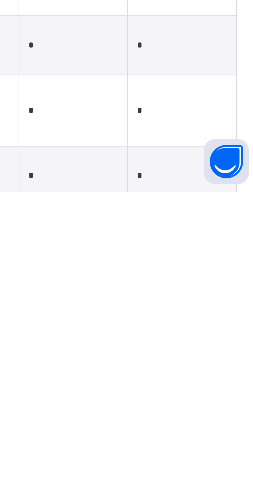
click at [233, 453] on input "*" at bounding box center [224, 449] width 31 height 7
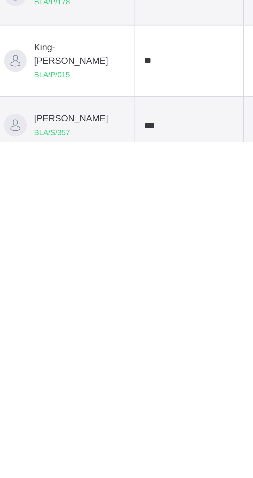
click at [134, 453] on input "**" at bounding box center [149, 449] width 31 height 7
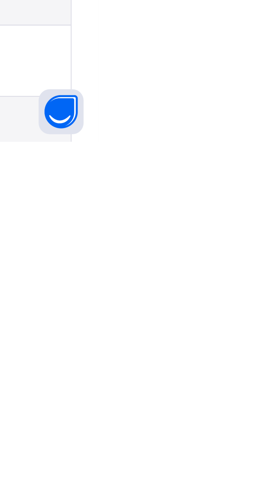
type input "***"
click at [227, 453] on input "*" at bounding box center [224, 449] width 31 height 7
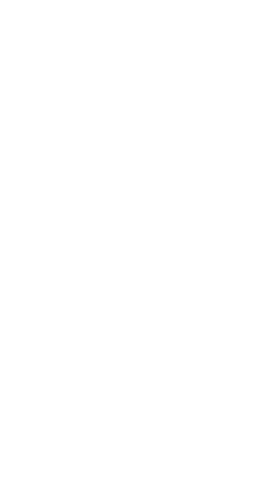
type input "**"
type input "***"
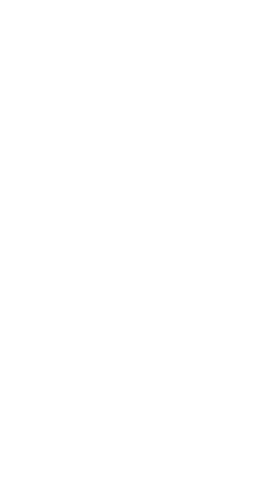
scroll to position [95, 0]
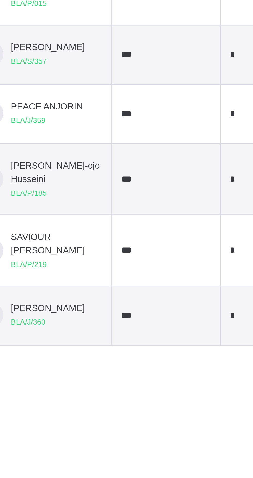
type input "*"
click at [134, 381] on input "***" at bounding box center [149, 377] width 31 height 7
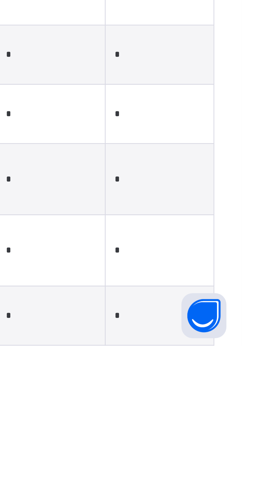
type input "***"
click at [227, 381] on input "*" at bounding box center [224, 377] width 31 height 7
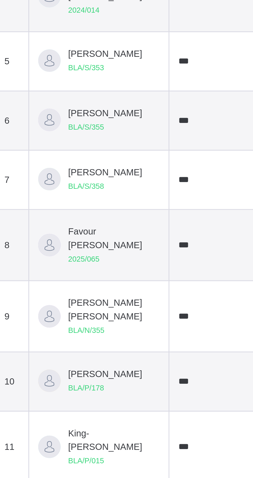
type input "*"
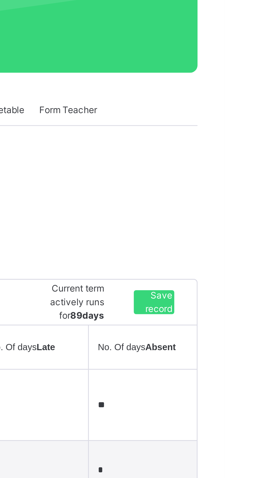
scroll to position [86, 0]
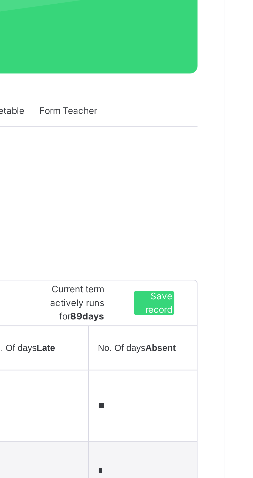
click at [230, 108] on span "Save record" at bounding box center [229, 104] width 9 height 9
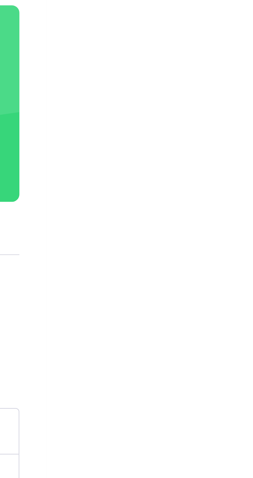
scroll to position [0, 0]
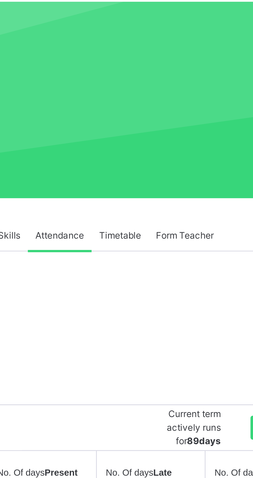
click at [179, 125] on span "Timetable" at bounding box center [176, 124] width 14 height 5
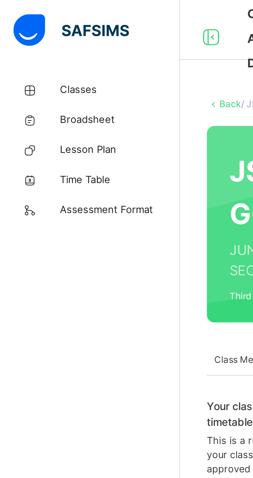
click at [44, 36] on link "Classes" at bounding box center [31, 31] width 62 height 10
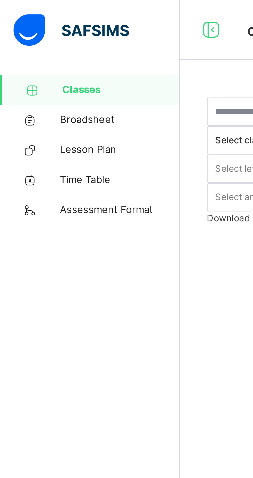
click at [41, 43] on span "Broadsheet" at bounding box center [41, 41] width 41 height 5
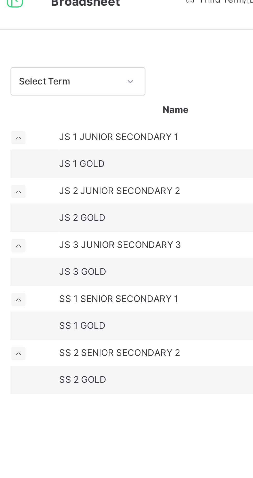
click at [95, 78] on span "JS 2" at bounding box center [91, 76] width 7 height 4
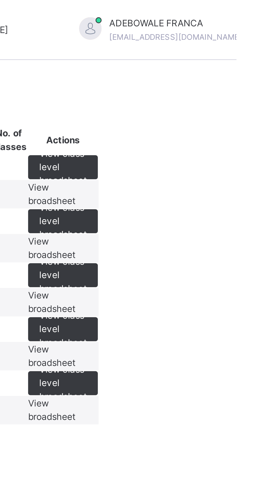
click at [197, 90] on span "View broadsheet" at bounding box center [189, 85] width 16 height 9
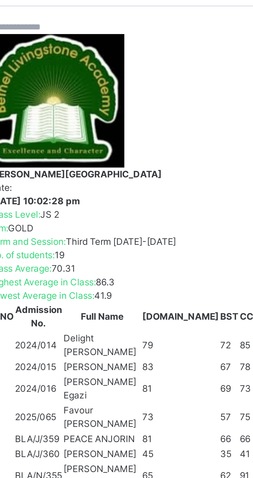
click at [107, 326] on th "Students" at bounding box center [98, 331] width 54 height 11
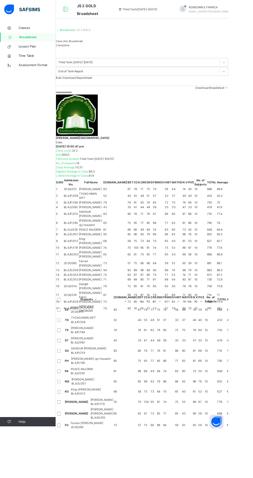
scroll to position [217, 244]
click at [119, 459] on div "Broadsheet / JS 2 GOLD Class Arm Broadsheet Cumulative Third Term [DATE]-[DATE]…" at bounding box center [157, 278] width 191 height 556
